Goal: Information Seeking & Learning: Learn about a topic

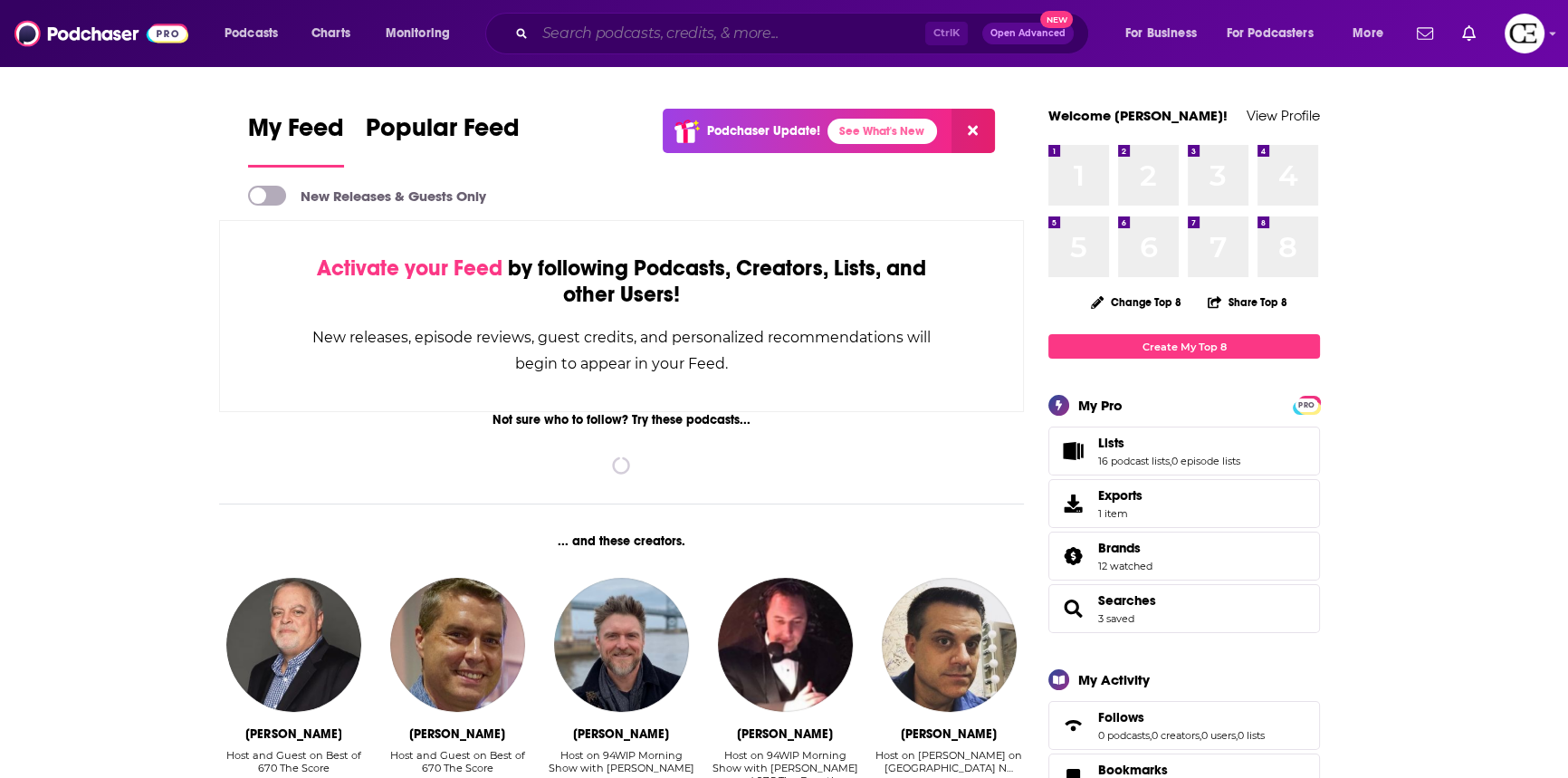
click at [630, 36] on input "Search podcasts, credits, & more..." at bounding box center [729, 34] width 390 height 29
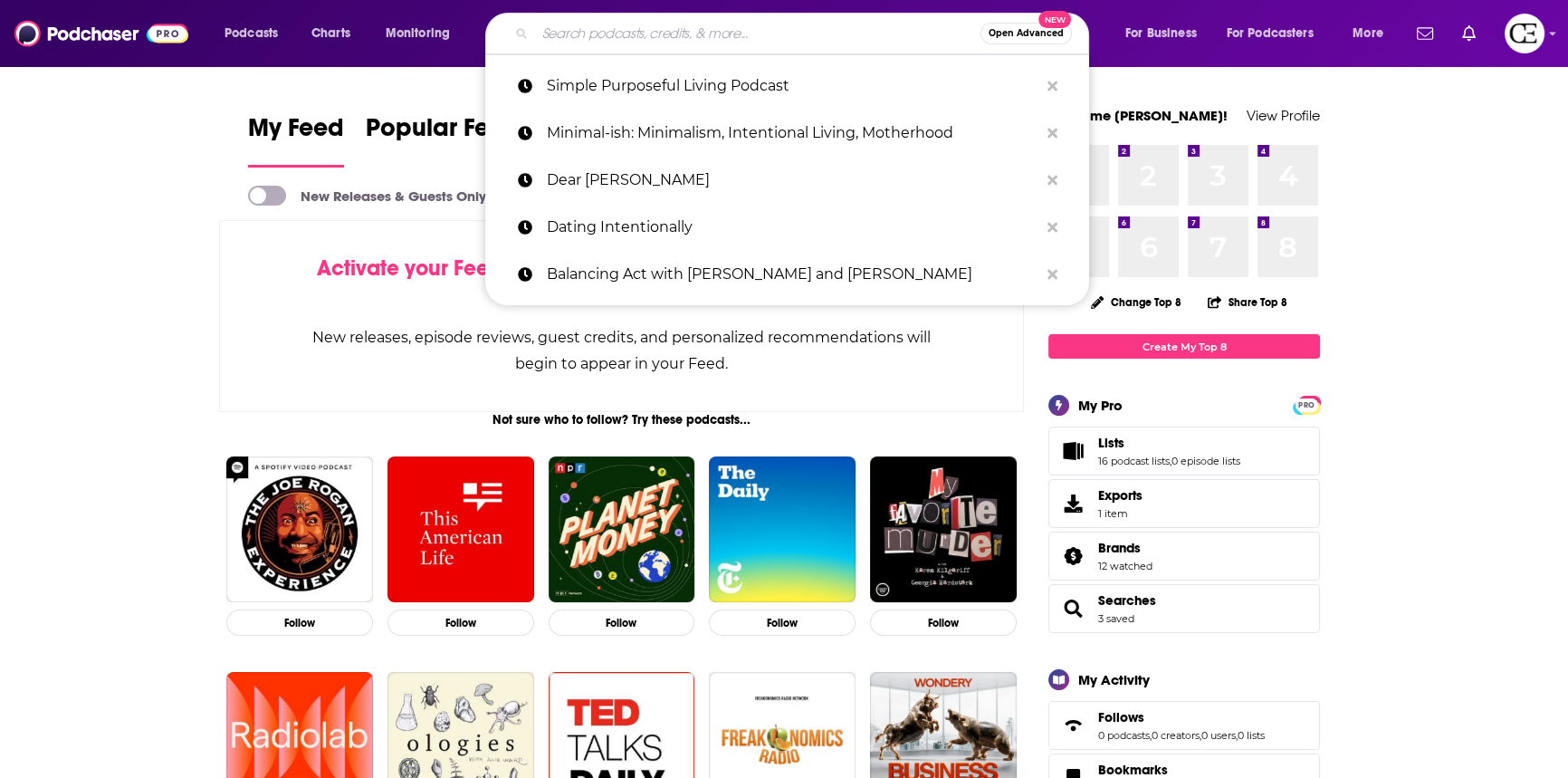
paste input "Mary’s Cup of Tea Podcast"
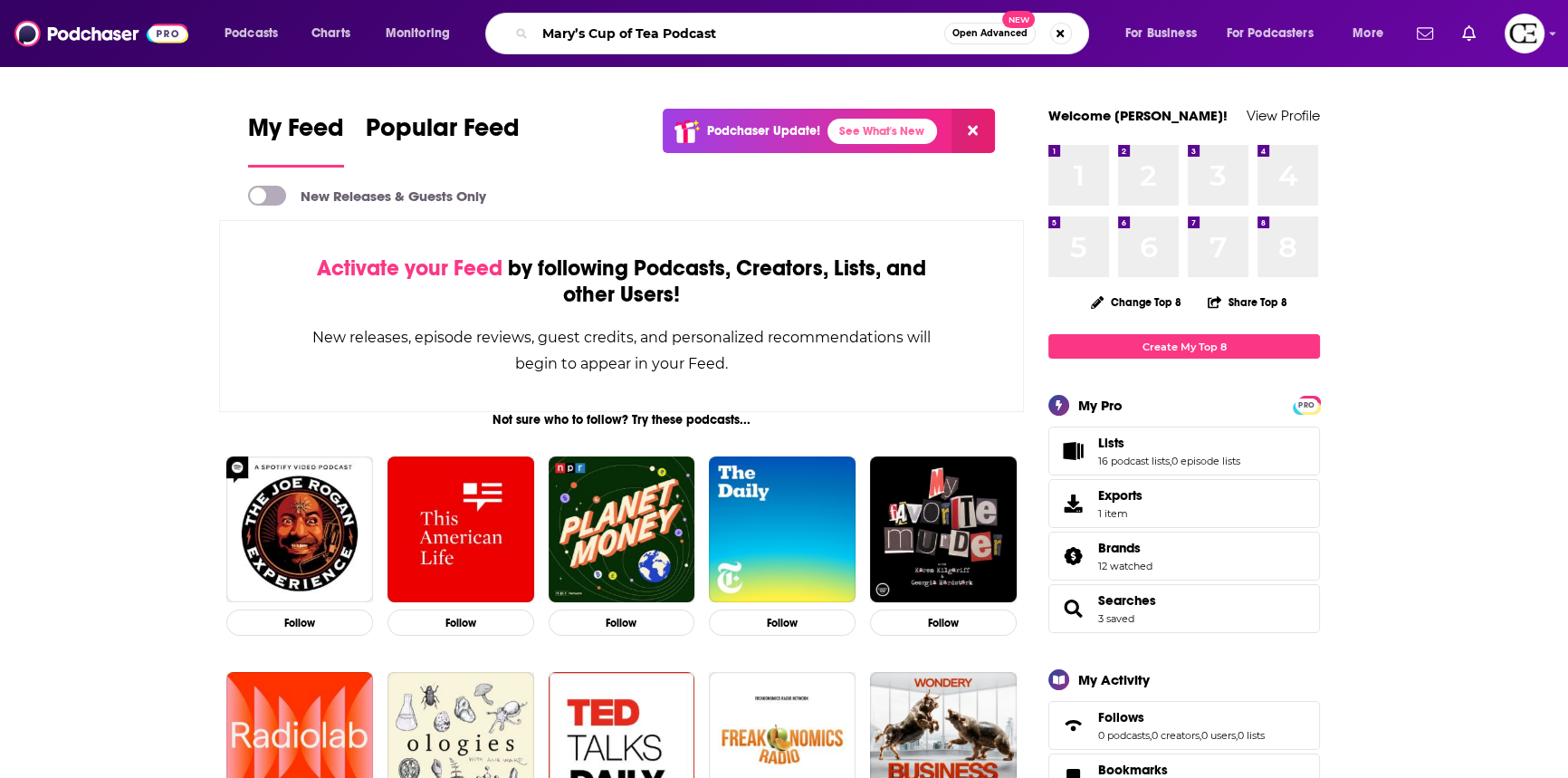
type input "Mary’s Cup of Tea Podcast"
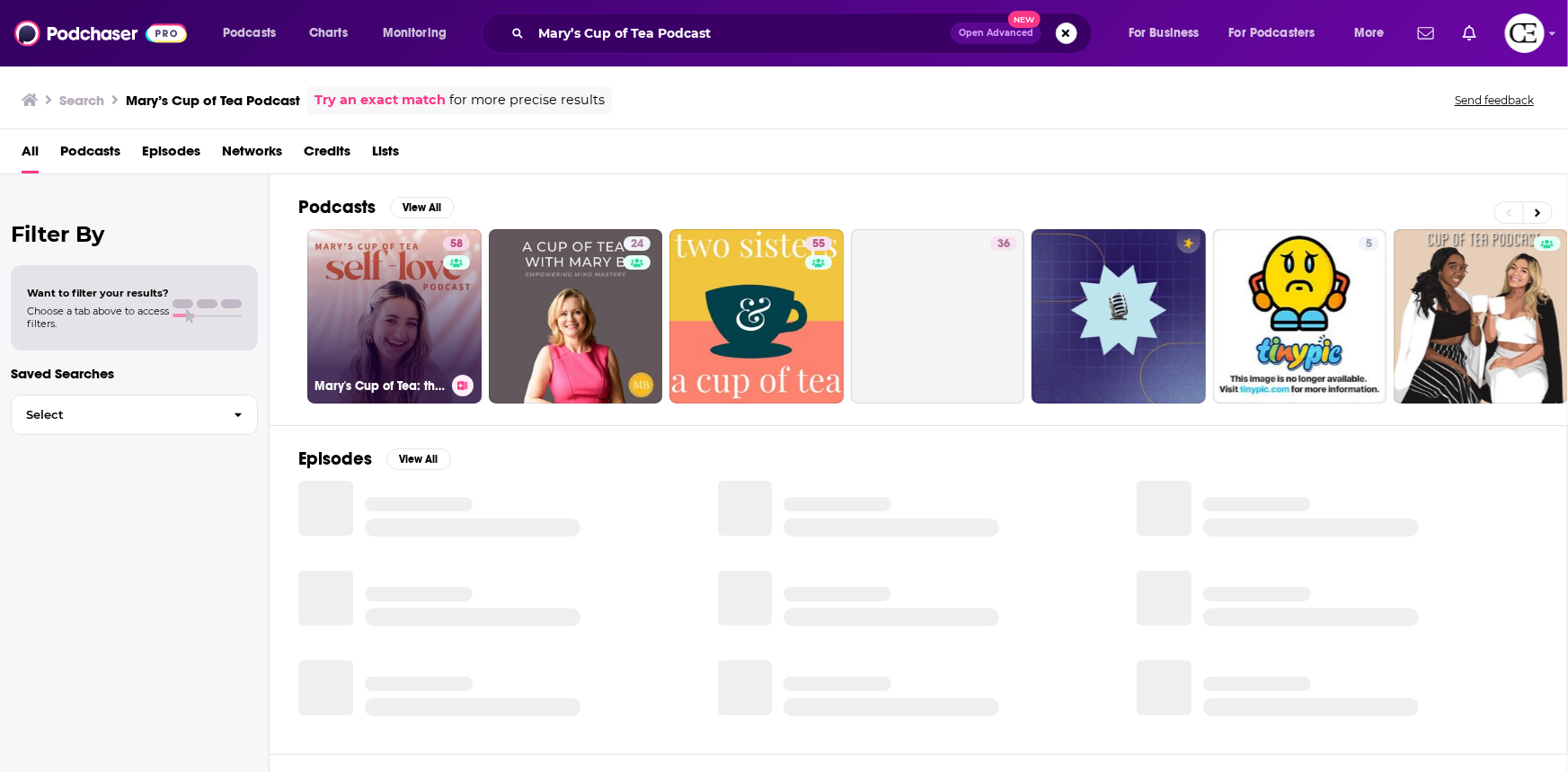
click at [406, 279] on link "58 Mary's Cup of Tea: the Self Love Podcast for Women" at bounding box center [394, 316] width 175 height 175
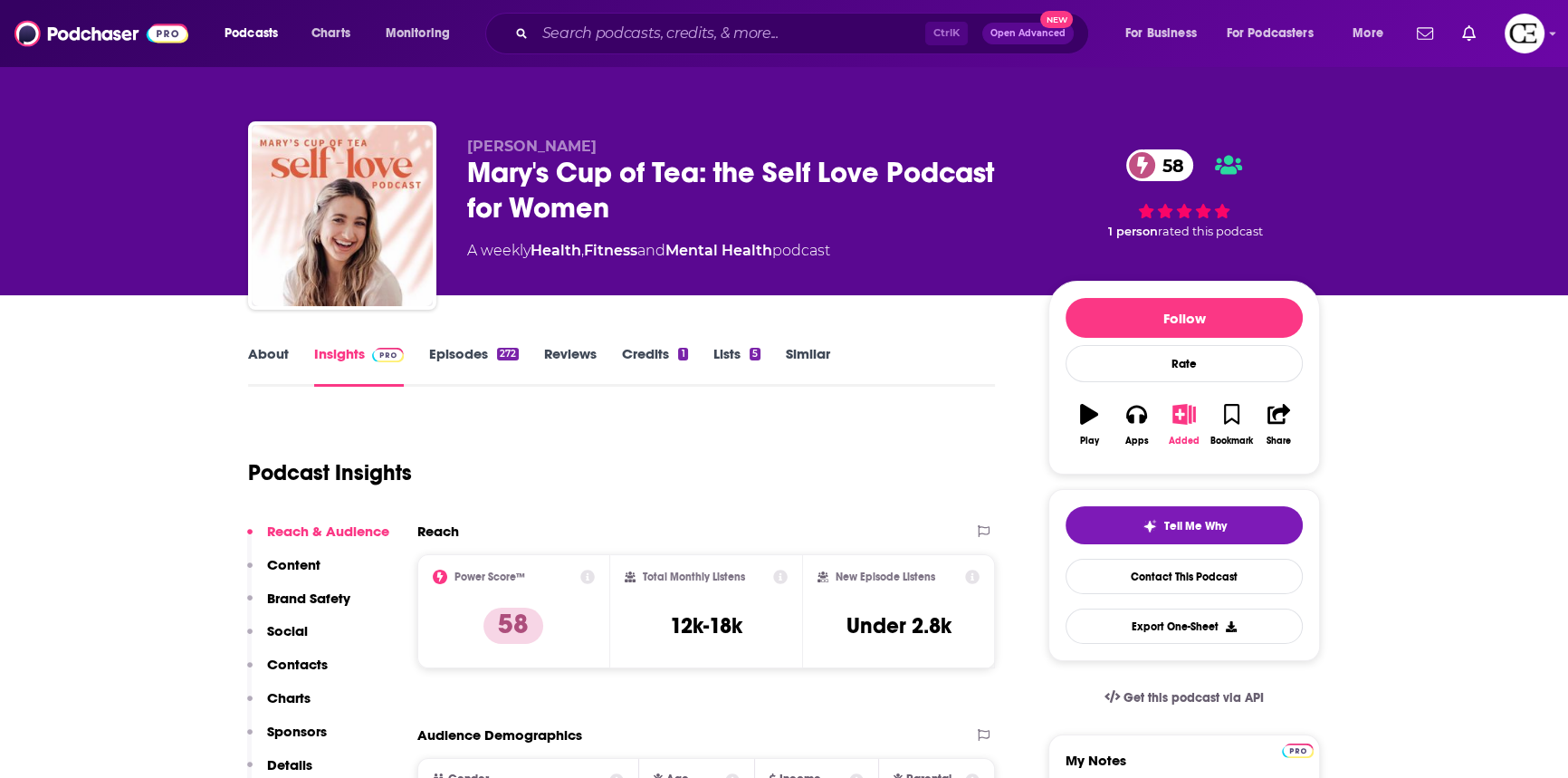
click at [1187, 413] on icon "button" at bounding box center [1183, 413] width 22 height 19
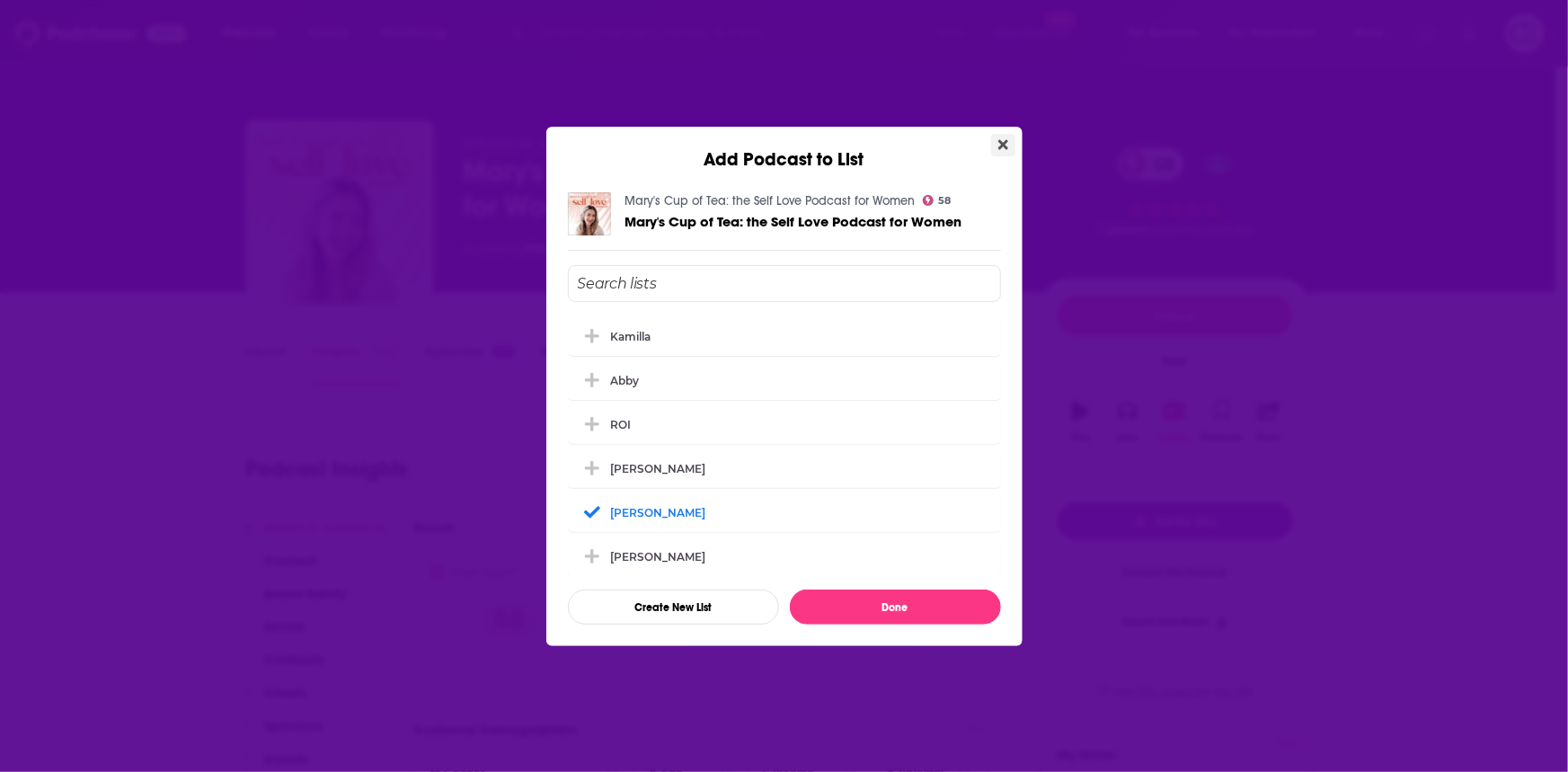
click at [999, 137] on icon "Close" at bounding box center [1003, 144] width 10 height 14
